Goal: Contribute content: Add original content to the website for others to see

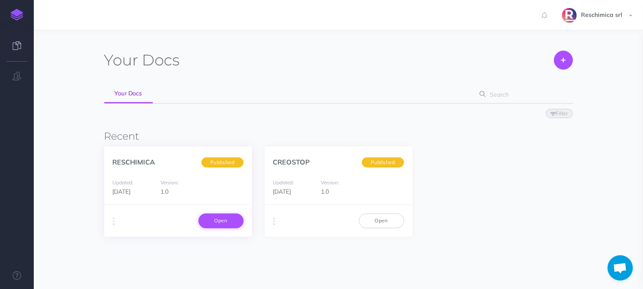
click at [208, 224] on link "Open" at bounding box center [220, 221] width 45 height 14
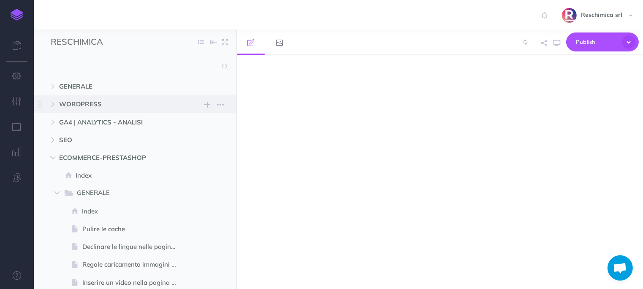
select select "null"
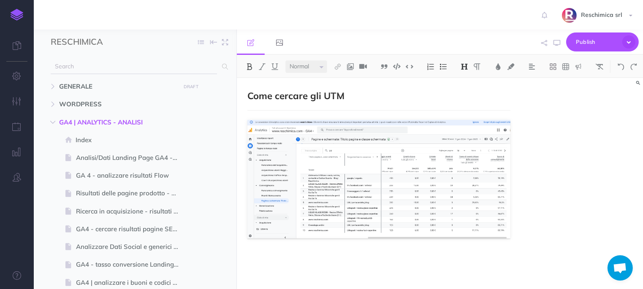
click at [100, 67] on input "text" at bounding box center [134, 66] width 166 height 15
type input "sds"
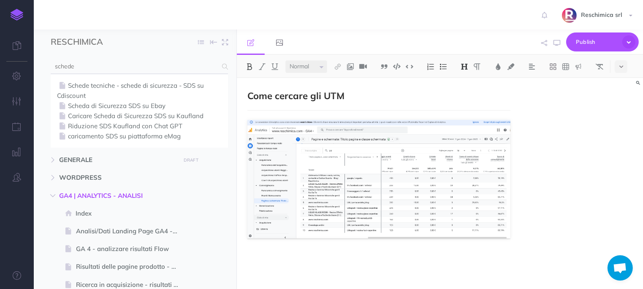
type input "schede"
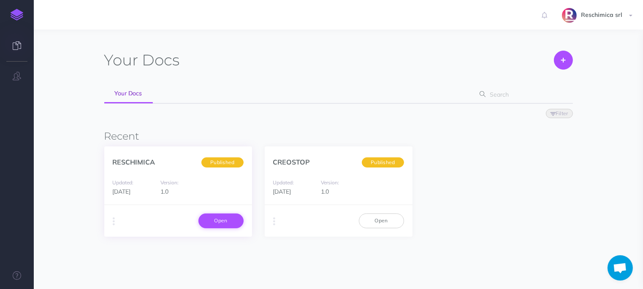
click at [226, 217] on link "Open" at bounding box center [220, 221] width 45 height 14
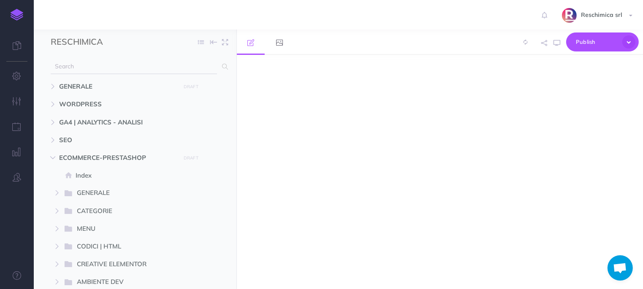
select select "null"
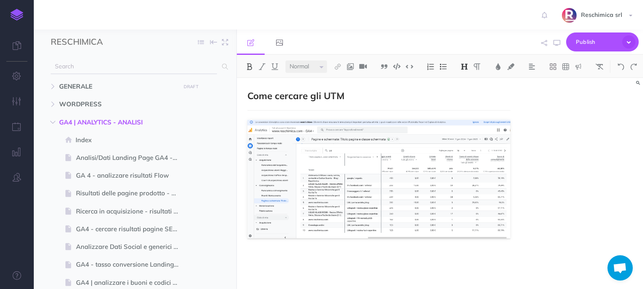
click at [92, 69] on input "text" at bounding box center [134, 66] width 166 height 15
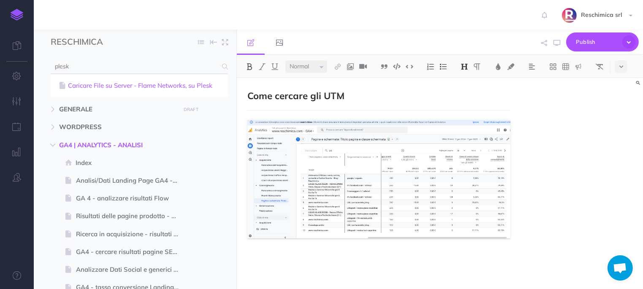
type input "plesk"
click at [110, 83] on link "Caricare File su Server - Flame Networks, su Plesk" at bounding box center [139, 86] width 165 height 10
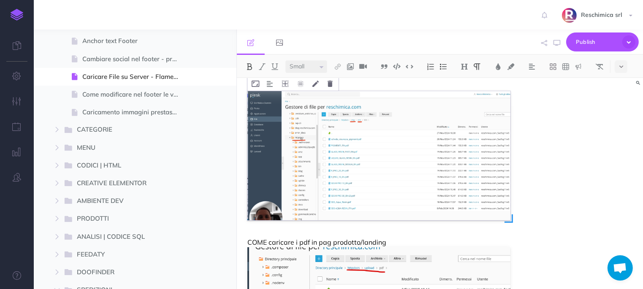
scroll to position [279, 0]
click at [422, 141] on img at bounding box center [378, 157] width 263 height 129
select select "null"
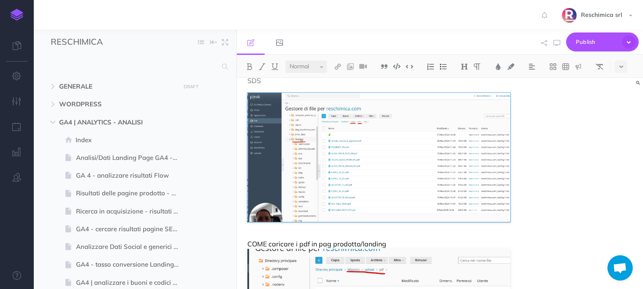
scroll to position [0, 0]
click at [135, 59] on input "text" at bounding box center [134, 66] width 166 height 15
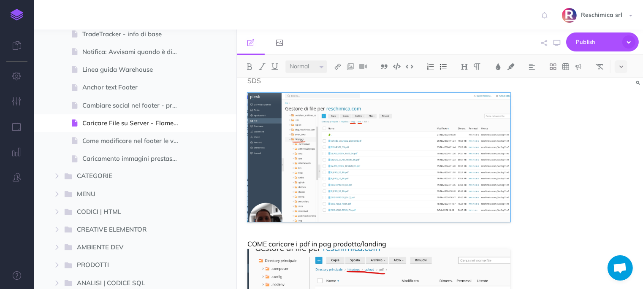
scroll to position [845, 0]
click at [199, 126] on span at bounding box center [135, 125] width 203 height 18
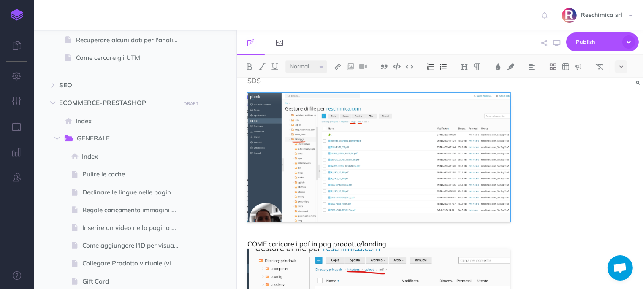
scroll to position [357, 0]
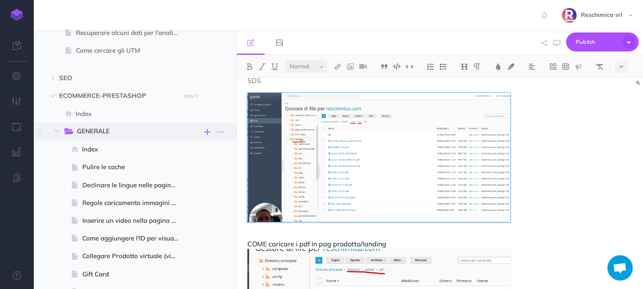
click at [212, 131] on button "button" at bounding box center [208, 131] width 10 height 11
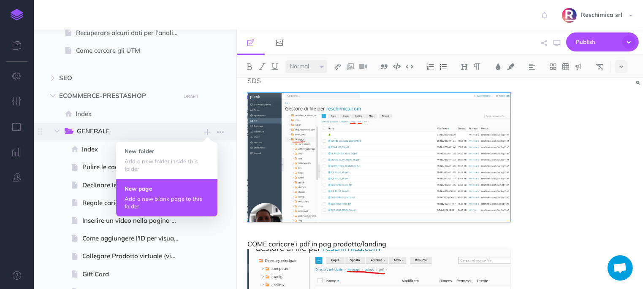
click at [151, 186] on h4 "New page" at bounding box center [166, 189] width 84 height 6
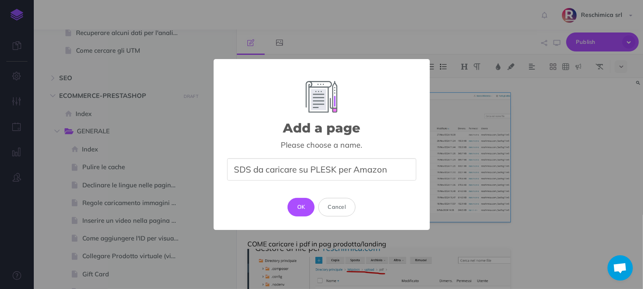
click at [335, 168] on input "SDS da caricare su PLESK per Amazon" at bounding box center [321, 169] width 189 height 22
type input "SDS da caricare su PLESK per dare link sito a Amazon"
click at [303, 211] on button "OK" at bounding box center [300, 207] width 27 height 19
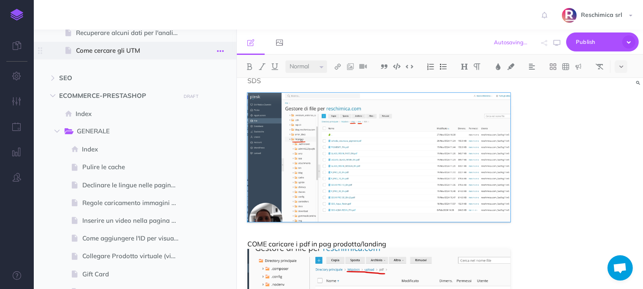
select select "null"
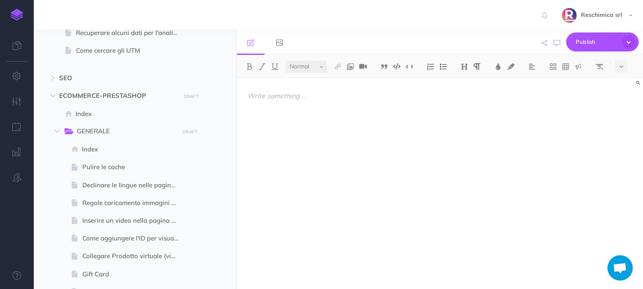
click at [301, 98] on p at bounding box center [378, 96] width 263 height 10
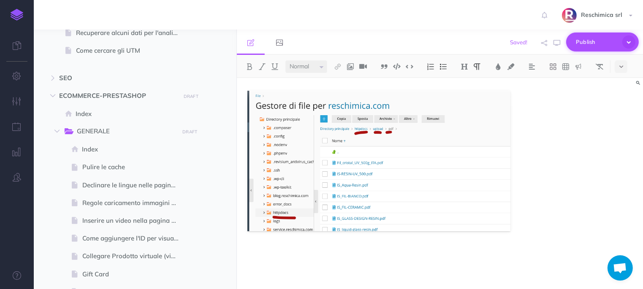
click at [583, 44] on span "Publish" at bounding box center [597, 41] width 42 height 13
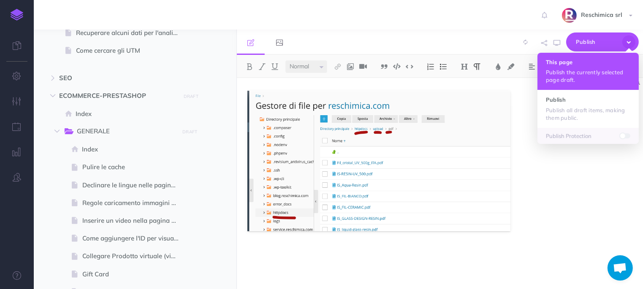
click at [566, 81] on p "Publish the currently selected page draft." at bounding box center [588, 75] width 84 height 15
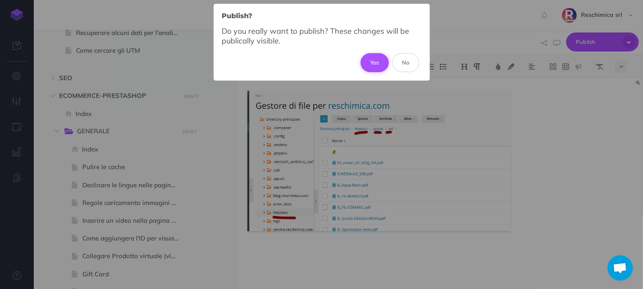
click at [368, 68] on button "Yes" at bounding box center [374, 62] width 28 height 19
